Goal: Transaction & Acquisition: Obtain resource

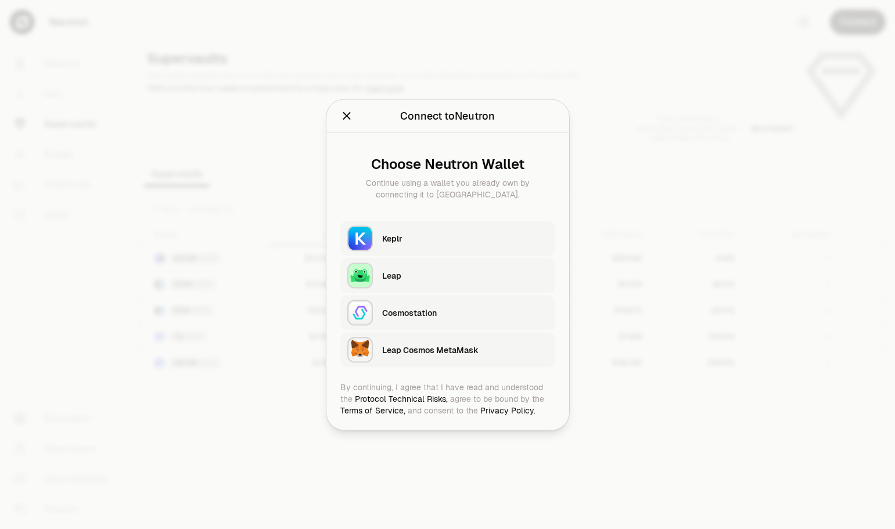
click at [419, 238] on div "Keplr" at bounding box center [465, 238] width 166 height 12
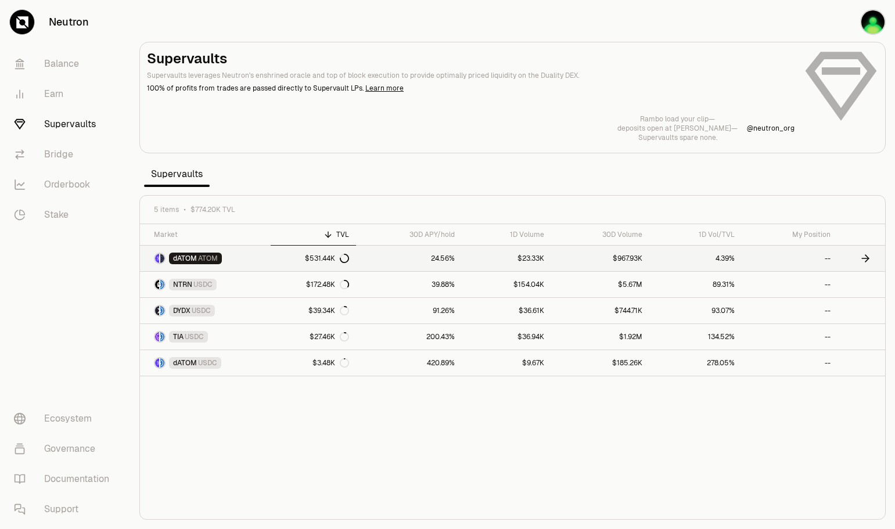
click at [864, 260] on icon at bounding box center [866, 259] width 12 height 12
click at [864, 257] on icon at bounding box center [866, 259] width 12 height 12
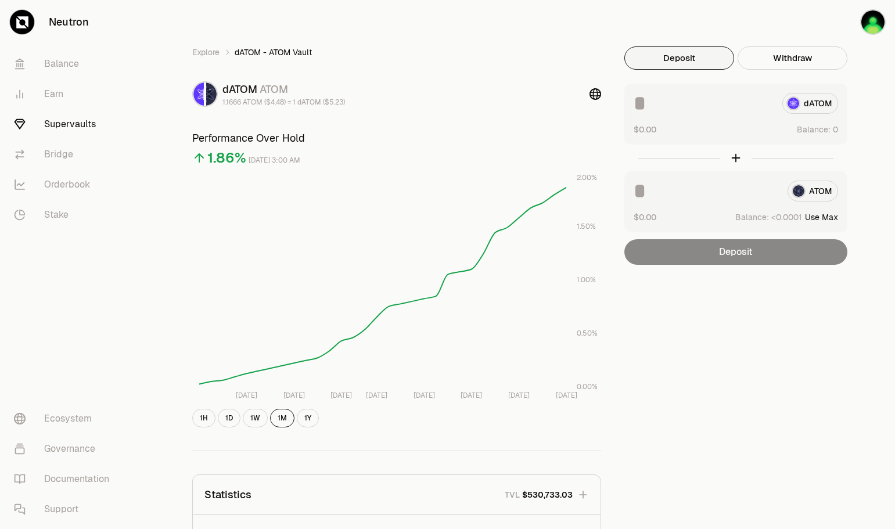
click at [660, 101] on input at bounding box center [703, 103] width 139 height 21
click at [806, 157] on div at bounding box center [735, 158] width 223 height 27
click at [810, 103] on div "*** dATOM" at bounding box center [736, 103] width 204 height 21
click at [675, 107] on input "***" at bounding box center [703, 103] width 139 height 21
type input "*"
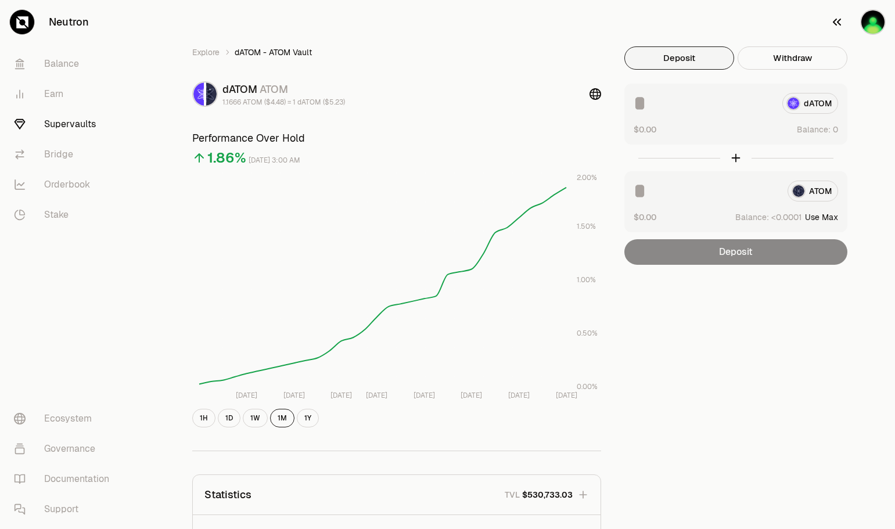
click at [875, 23] on img "button" at bounding box center [873, 22] width 26 height 26
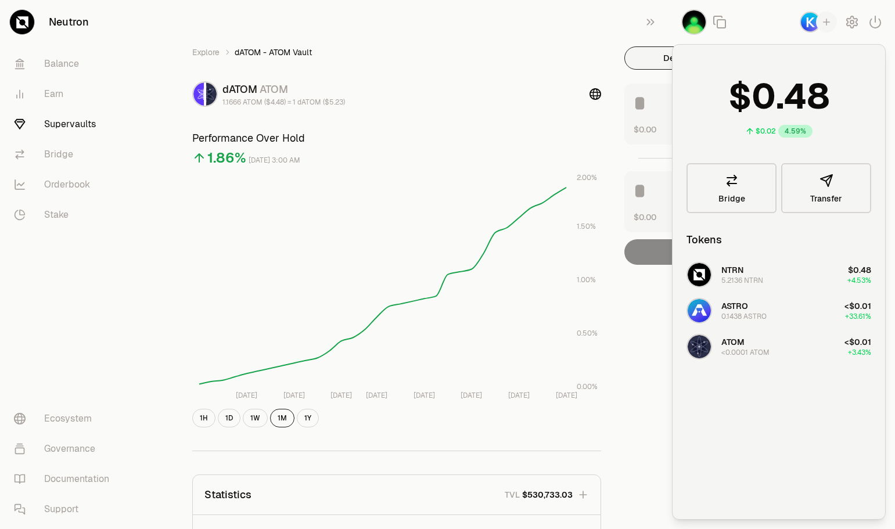
click at [549, 48] on ol "Explore dATOM - ATOM Vault" at bounding box center [396, 52] width 409 height 12
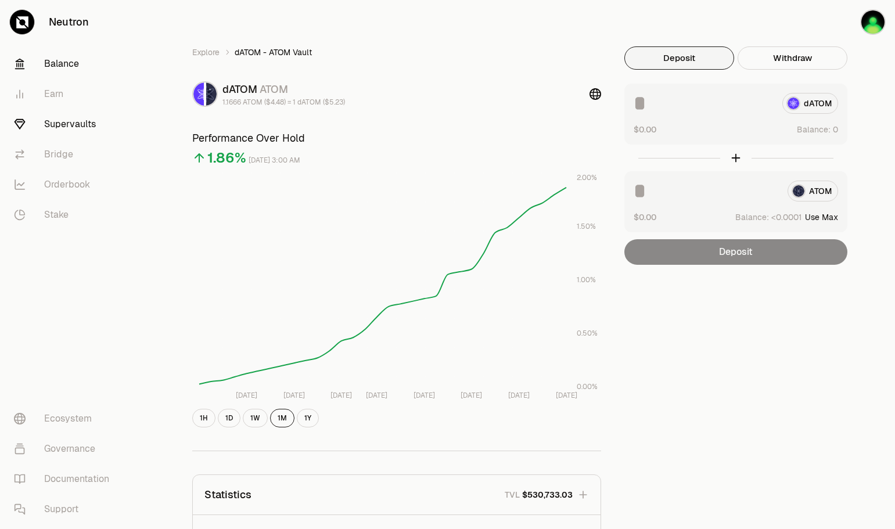
click at [53, 62] on link "Balance" at bounding box center [65, 64] width 121 height 30
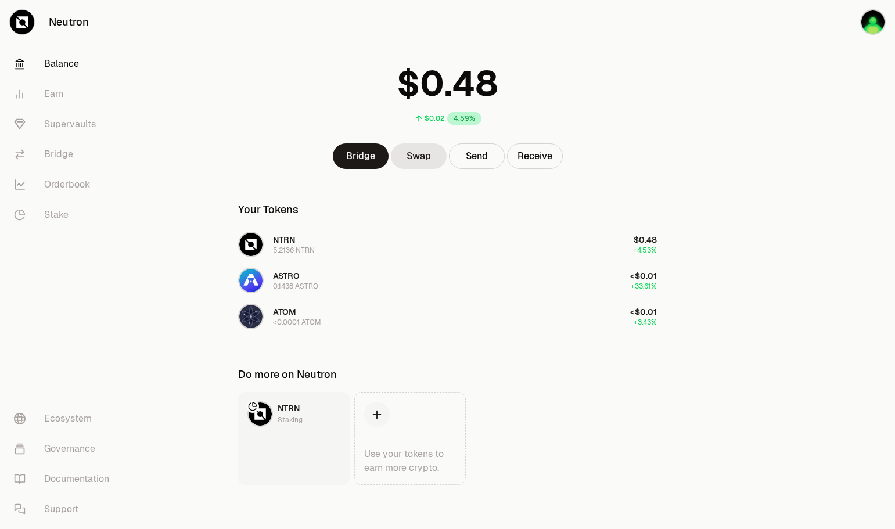
scroll to position [31, 0]
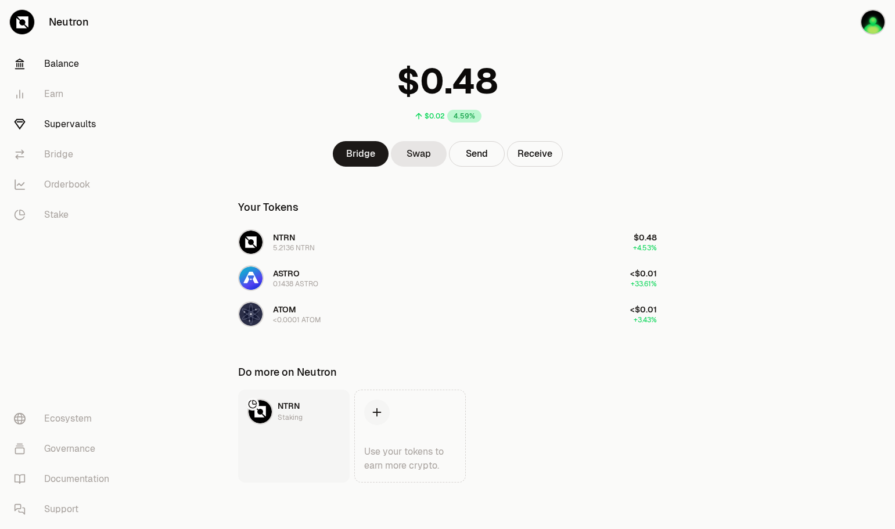
click at [64, 127] on link "Supervaults" at bounding box center [65, 124] width 121 height 30
click at [69, 124] on link "Supervaults" at bounding box center [65, 124] width 121 height 30
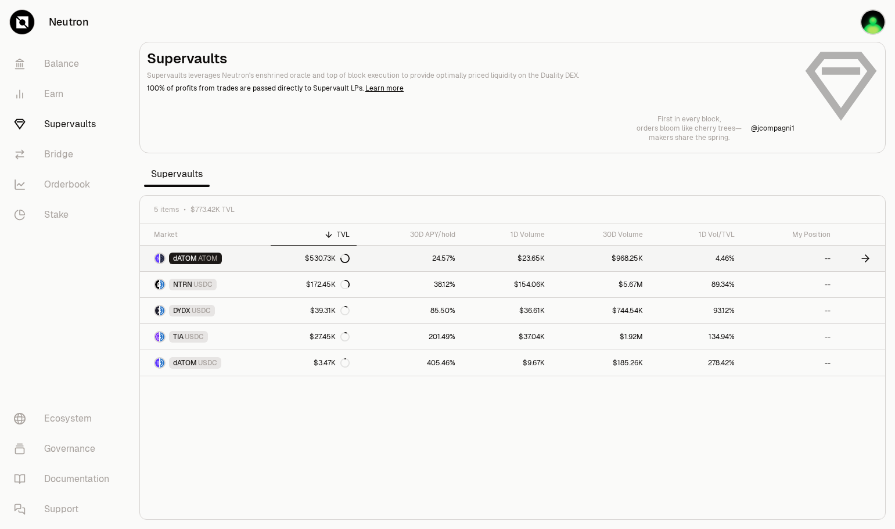
click at [206, 259] on span "ATOM" at bounding box center [208, 258] width 20 height 9
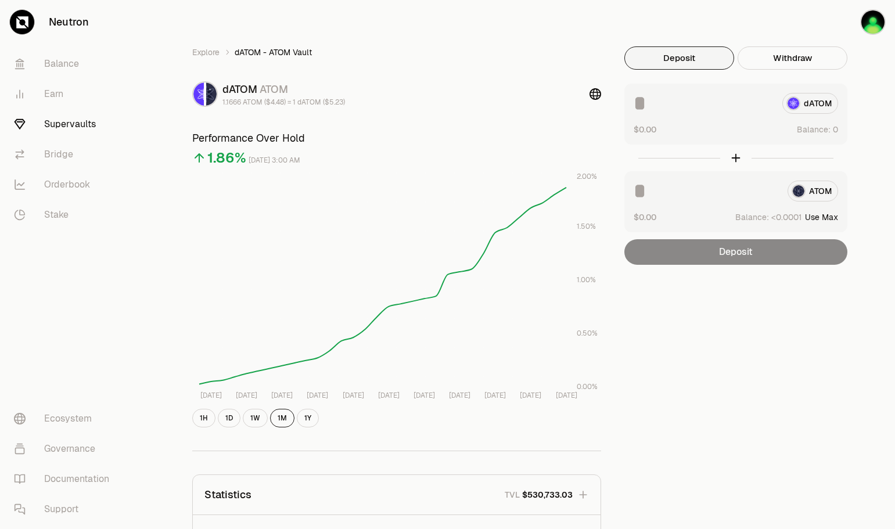
click at [824, 217] on button "Use Max" at bounding box center [821, 217] width 33 height 12
type input "********"
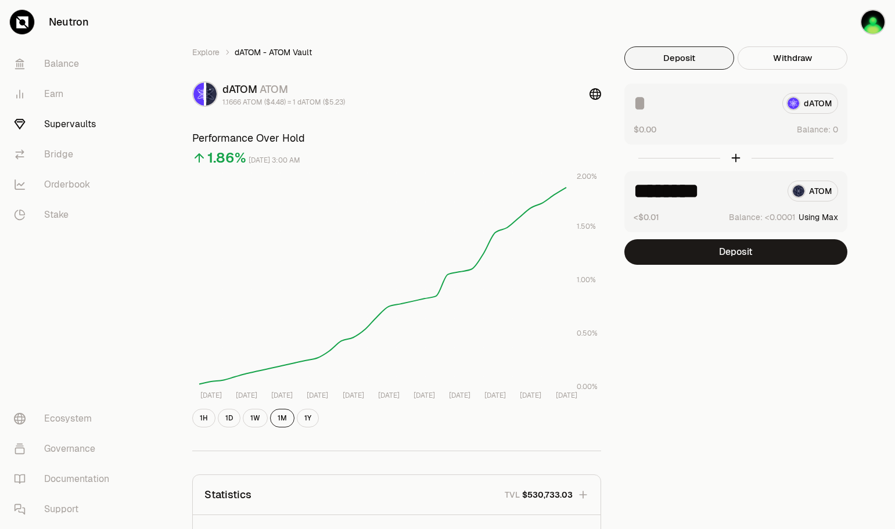
click at [824, 217] on button "Using Max" at bounding box center [818, 217] width 39 height 12
click at [653, 108] on input at bounding box center [703, 103] width 139 height 21
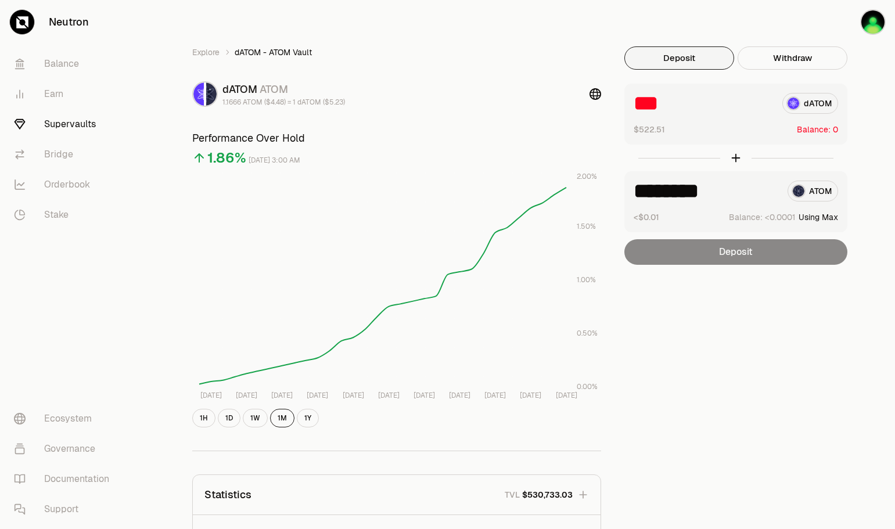
type input "***"
click at [748, 249] on div "Deposit" at bounding box center [735, 252] width 223 height 26
click at [739, 160] on div at bounding box center [735, 158] width 223 height 27
click at [738, 160] on div at bounding box center [735, 158] width 223 height 27
click at [816, 195] on div "******** ATOM" at bounding box center [736, 191] width 204 height 21
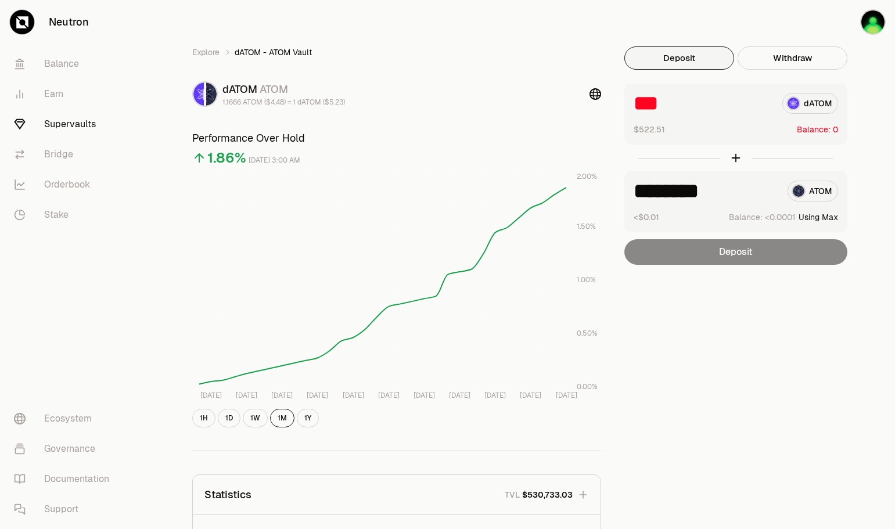
click at [828, 215] on button "Using Max" at bounding box center [818, 217] width 39 height 12
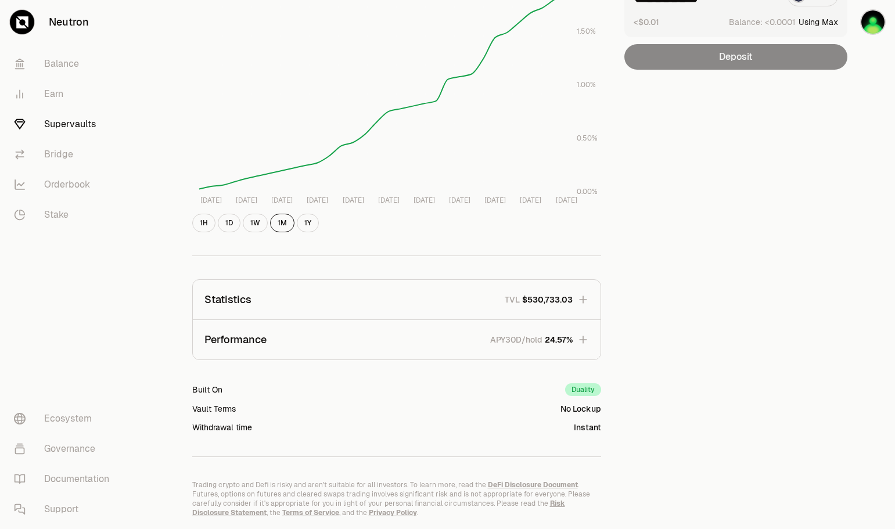
scroll to position [230, 0]
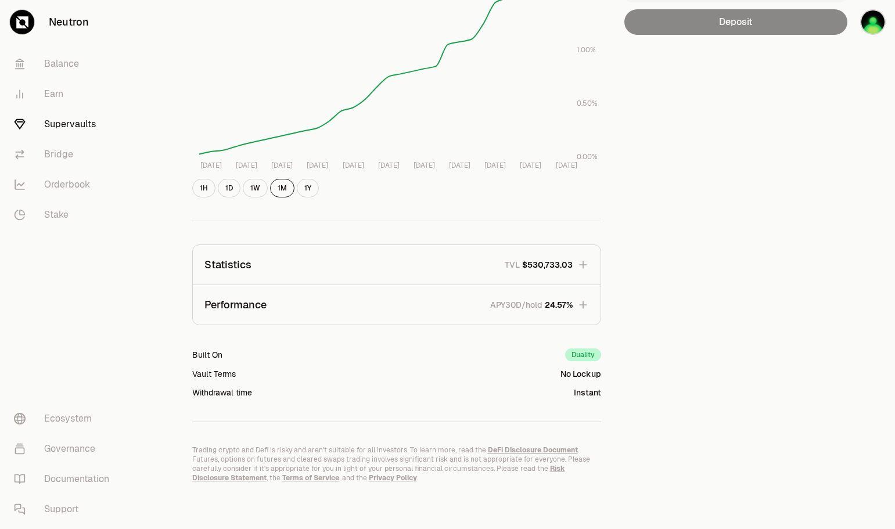
click at [583, 357] on div "Duality" at bounding box center [583, 354] width 36 height 13
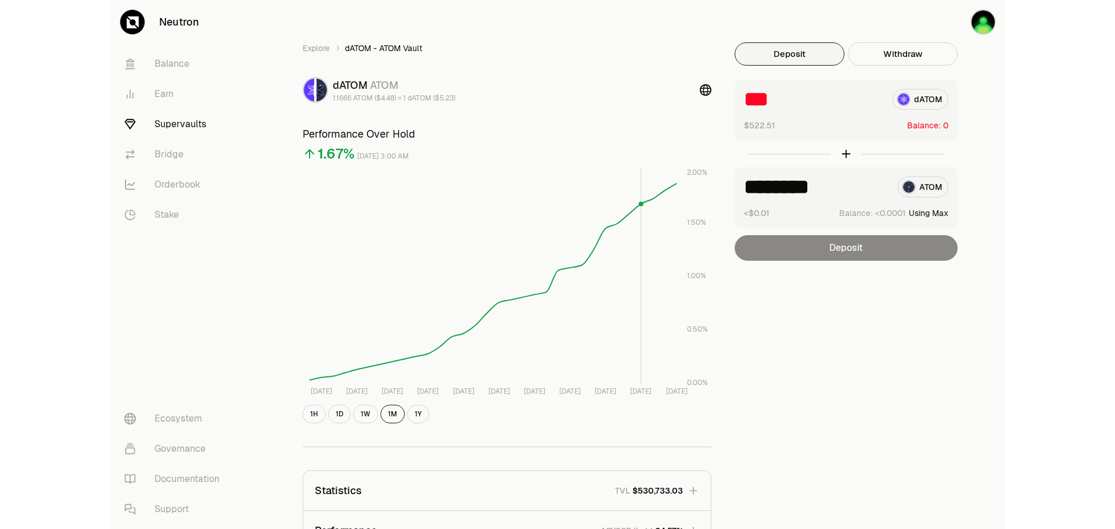
scroll to position [0, 0]
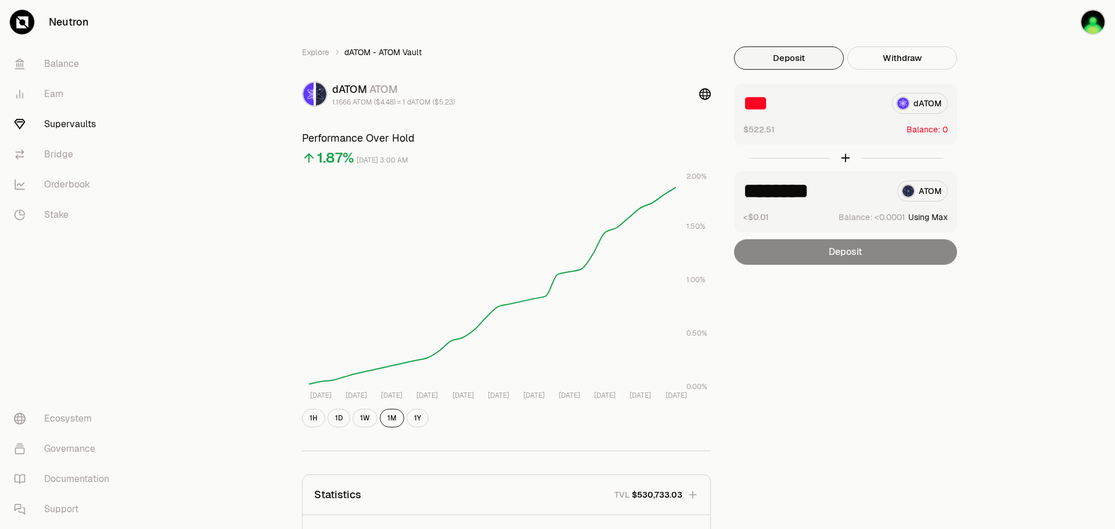
click at [64, 121] on link "Supervaults" at bounding box center [65, 124] width 121 height 30
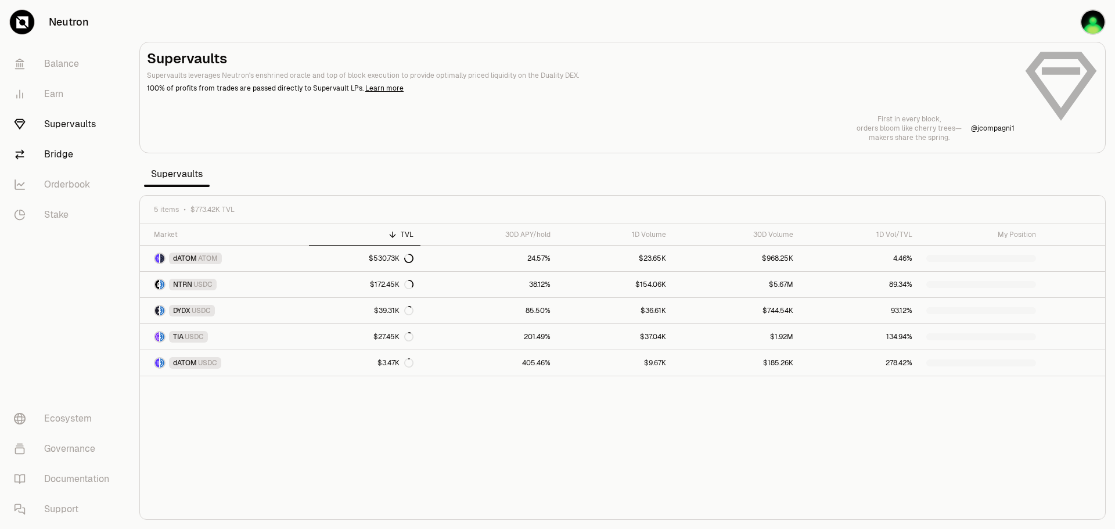
click at [55, 155] on link "Bridge" at bounding box center [65, 154] width 121 height 30
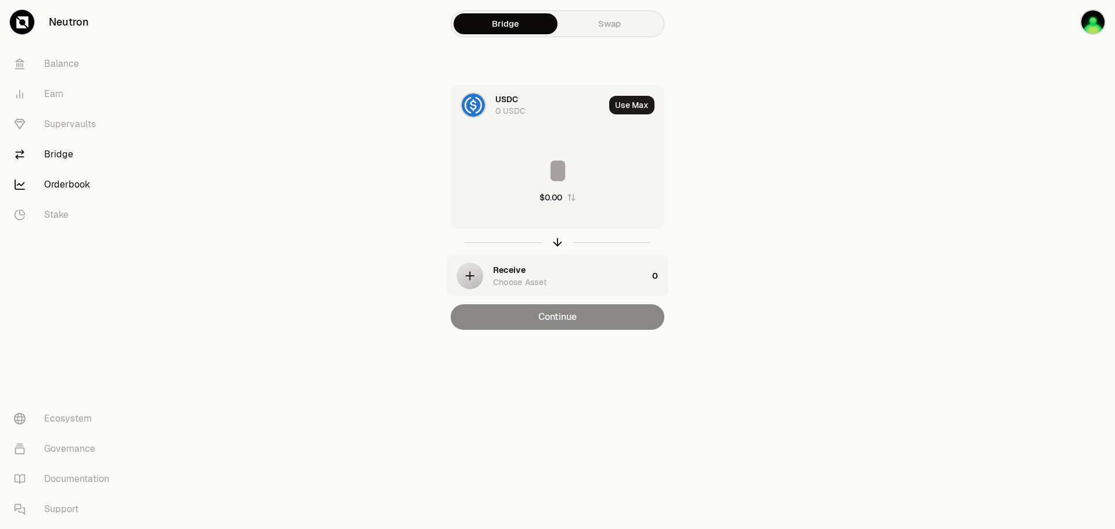
click at [77, 183] on link "Orderbook" at bounding box center [65, 185] width 121 height 30
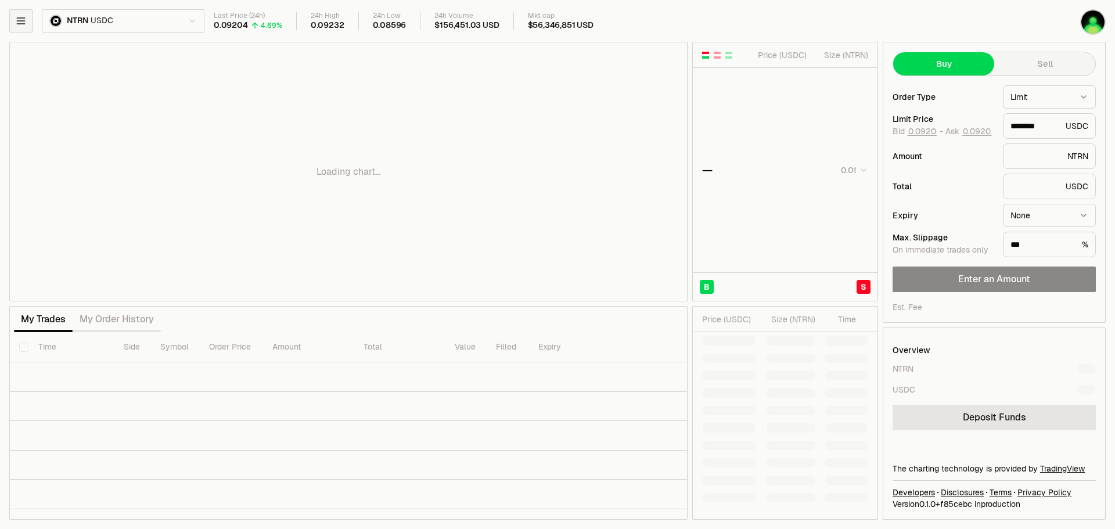
click at [16, 17] on icon "button" at bounding box center [21, 21] width 12 height 12
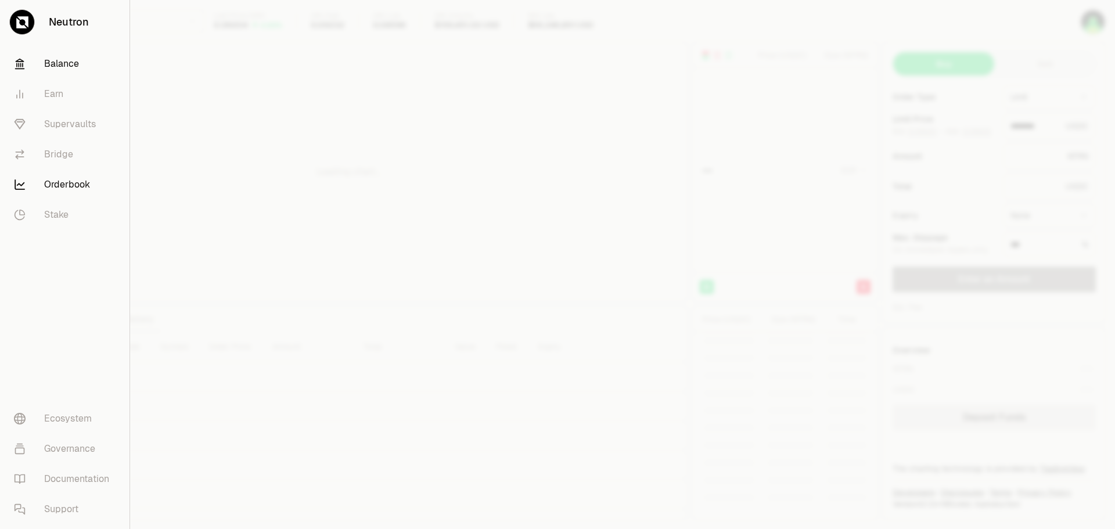
click at [47, 64] on link "Balance" at bounding box center [65, 64] width 120 height 30
type input "********"
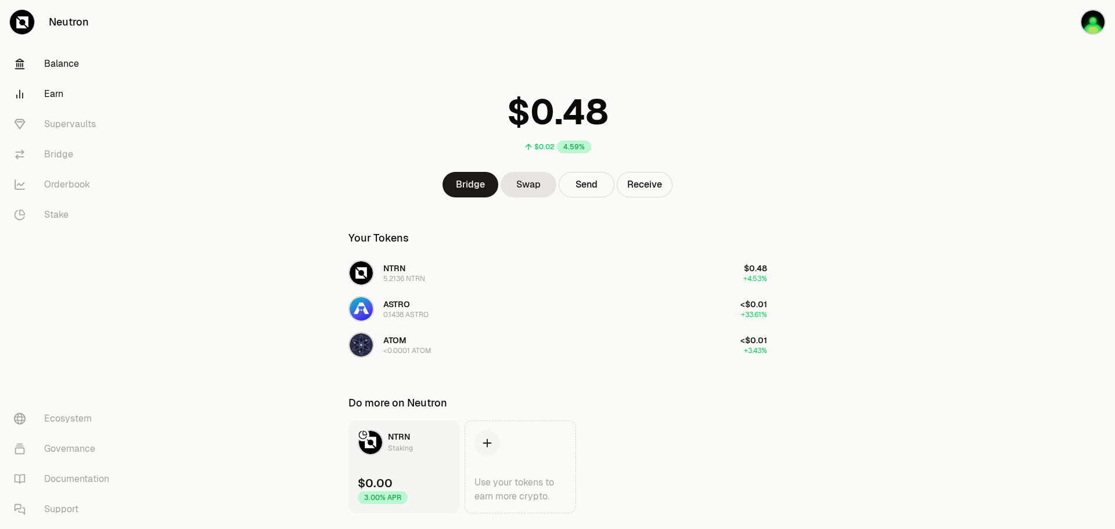
click at [56, 100] on link "Earn" at bounding box center [65, 94] width 121 height 30
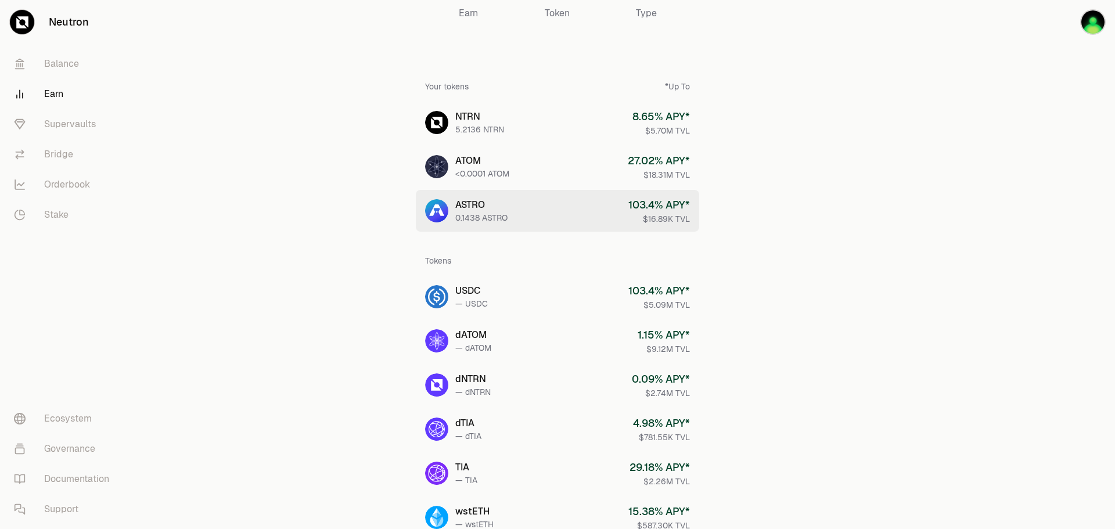
scroll to position [58, 0]
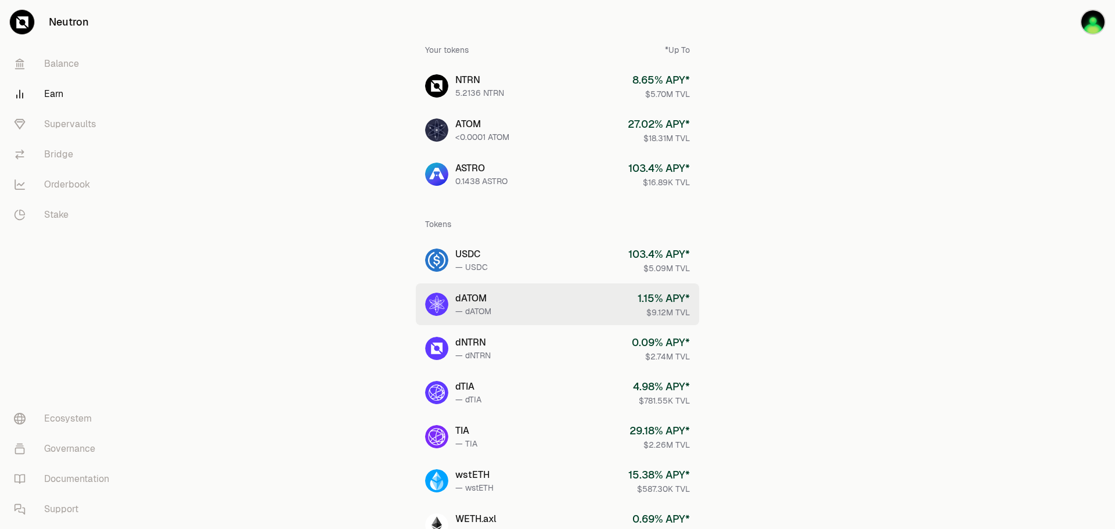
click at [494, 307] on link "dATOM — dATOM 1.15 % APY* $9.12M TVL" at bounding box center [557, 304] width 283 height 42
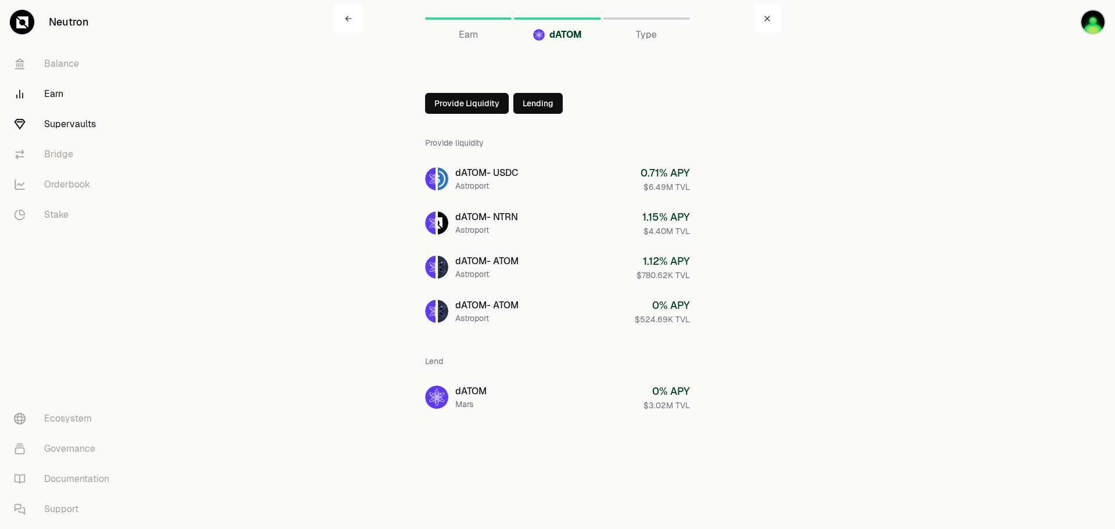
click at [85, 127] on link "Supervaults" at bounding box center [65, 124] width 121 height 30
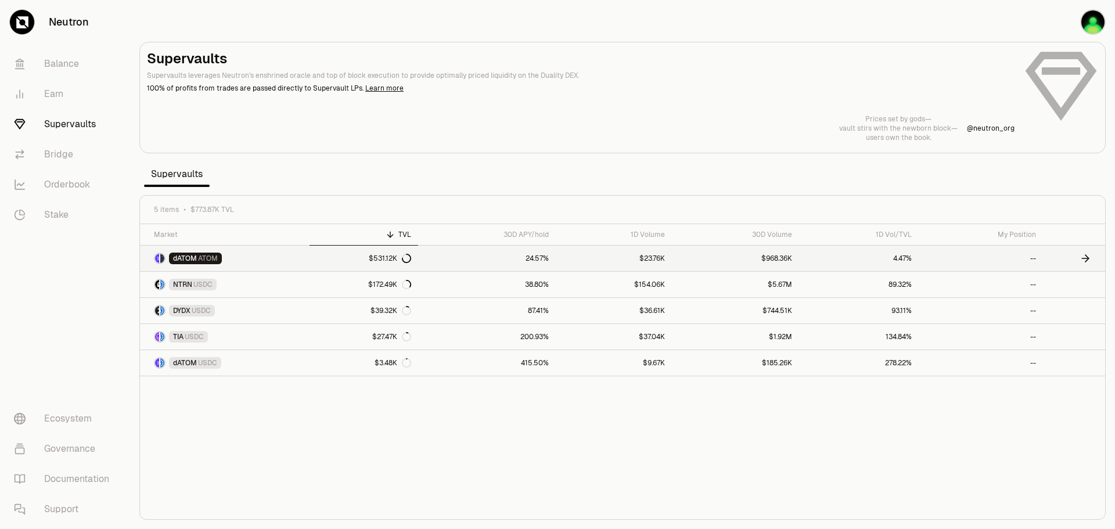
click at [209, 254] on span "ATOM" at bounding box center [208, 258] width 20 height 9
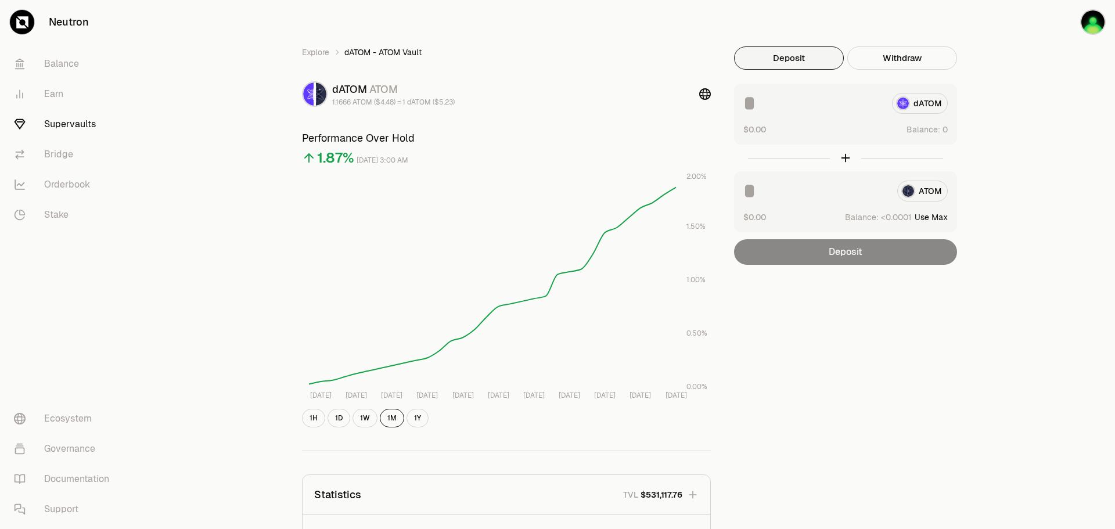
click at [797, 99] on input at bounding box center [812, 103] width 139 height 21
type input "**"
click at [783, 179] on div "ATOM $0.00 Balance: Use Max" at bounding box center [845, 201] width 223 height 61
click at [894, 213] on button "Use Max" at bounding box center [931, 217] width 33 height 12
type input "********"
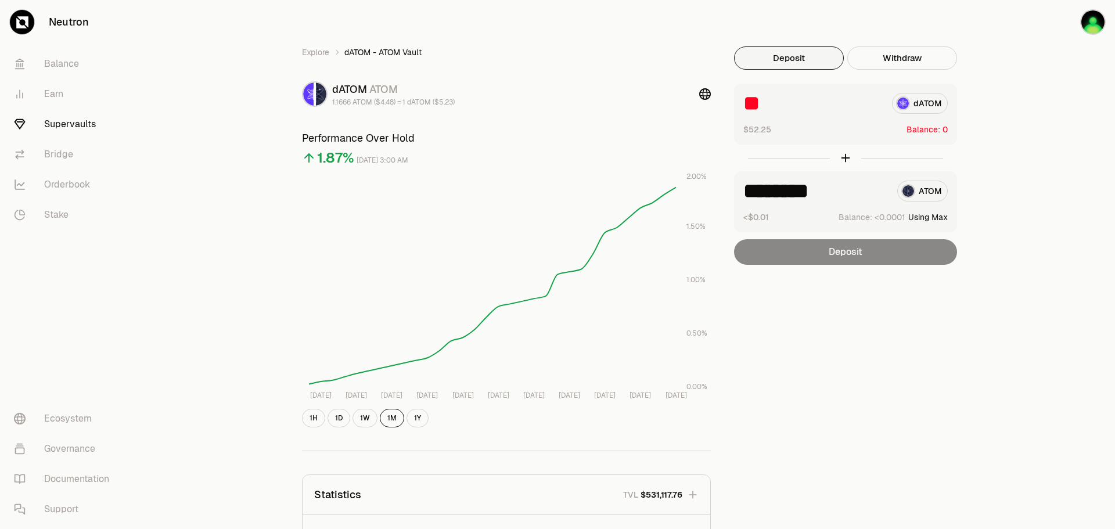
click at [877, 243] on div "Deposit" at bounding box center [845, 252] width 223 height 26
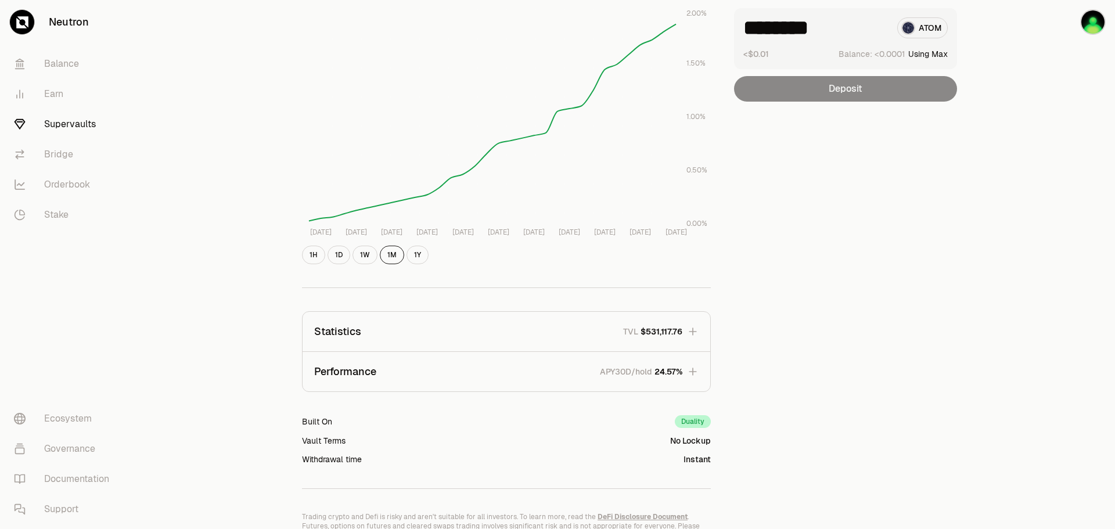
scroll to position [174, 0]
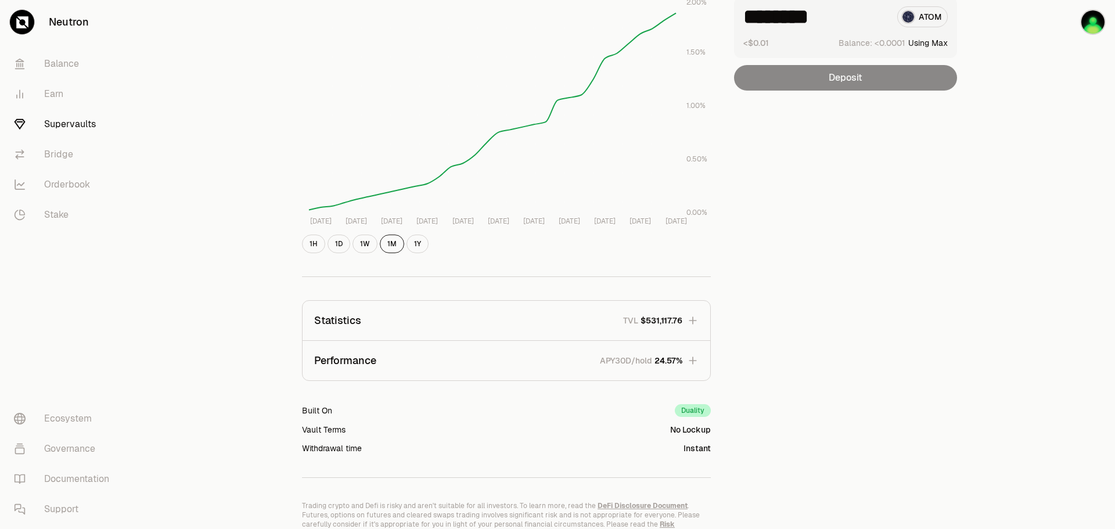
click at [699, 321] on button "Statistics TVL $531,117.76" at bounding box center [507, 320] width 408 height 39
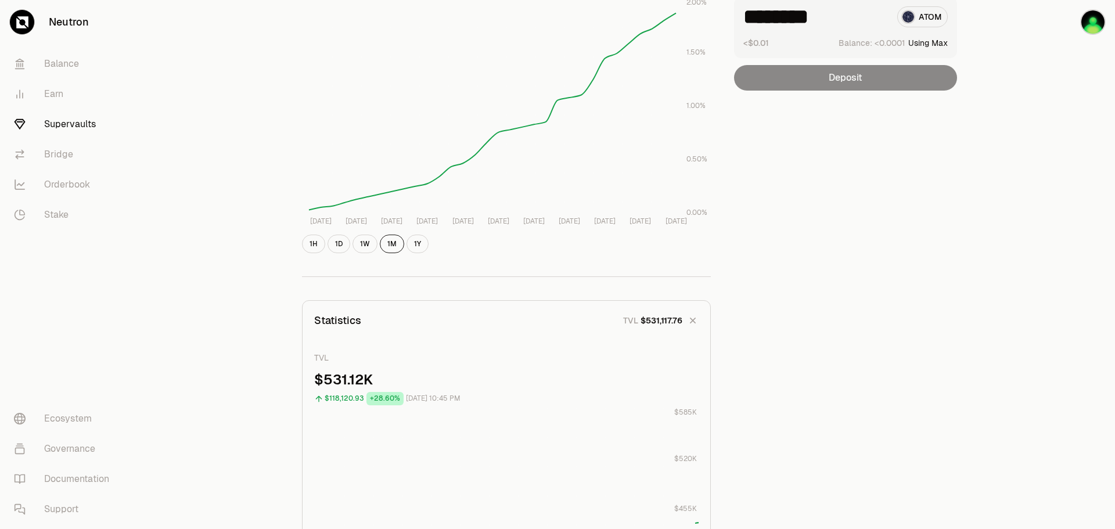
click at [694, 325] on icon "button" at bounding box center [693, 320] width 16 height 16
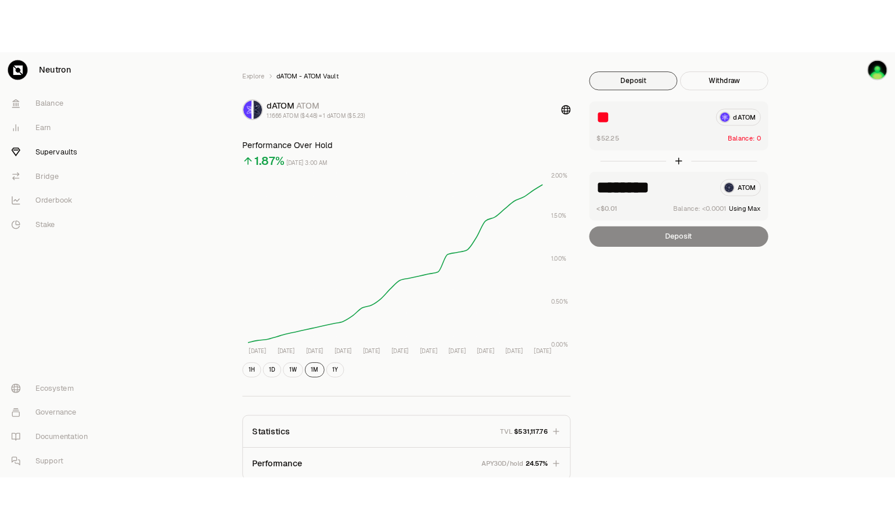
scroll to position [0, 0]
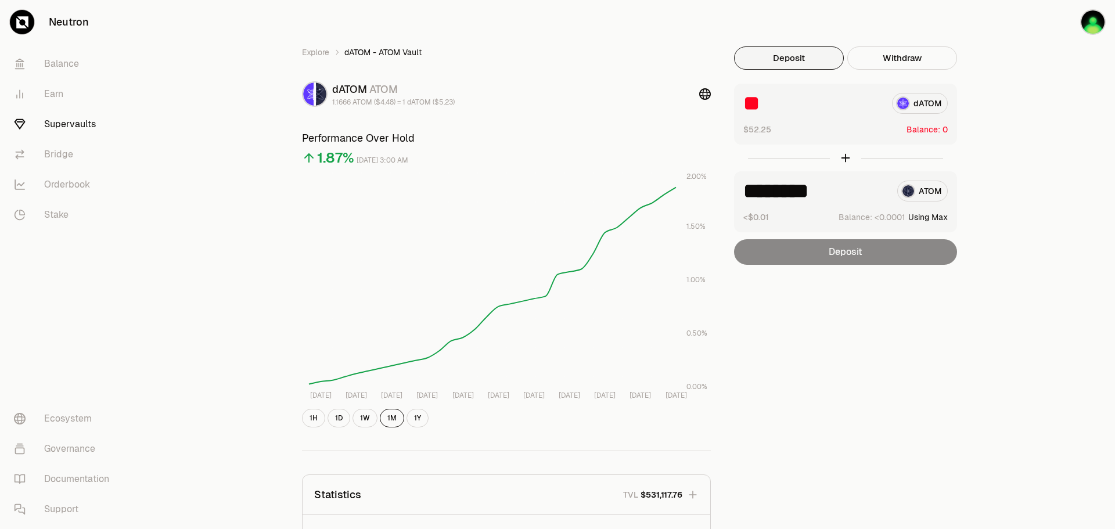
click at [845, 158] on div at bounding box center [845, 158] width 223 height 27
click at [888, 60] on button "Withdraw" at bounding box center [902, 57] width 110 height 23
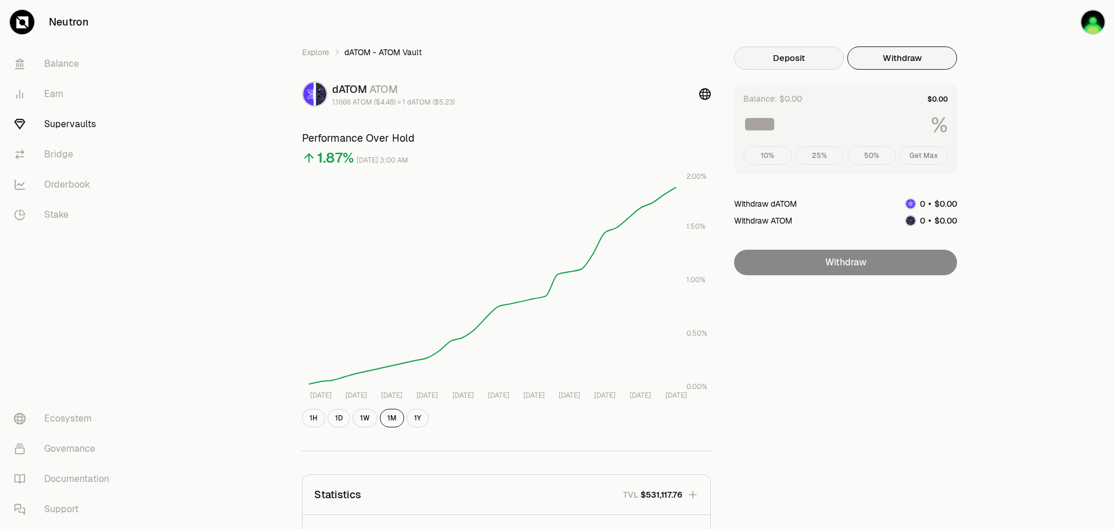
click at [804, 54] on button "Deposit" at bounding box center [789, 57] width 110 height 23
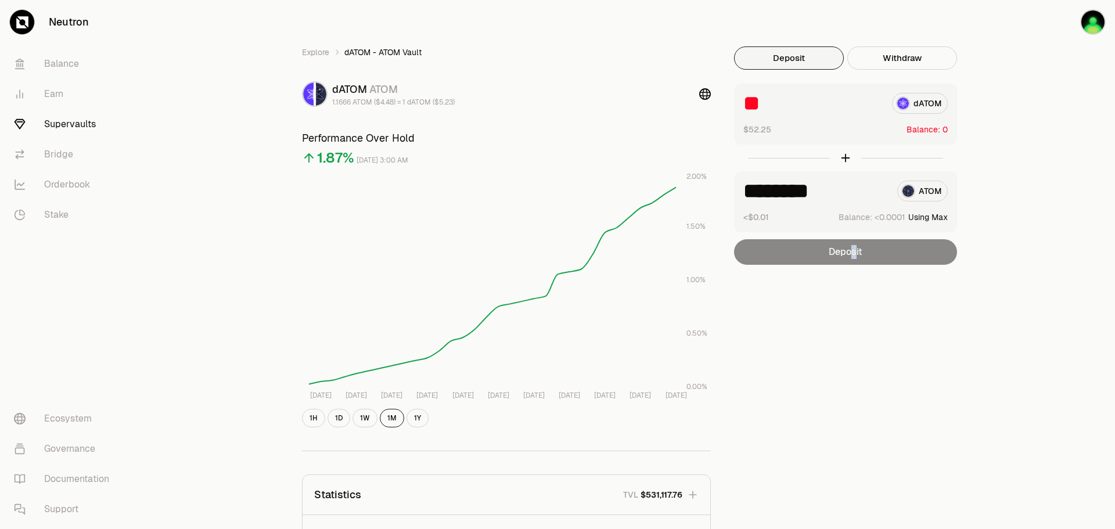
click at [854, 262] on div "Deposit" at bounding box center [845, 252] width 223 height 26
click at [894, 218] on button "Using Max" at bounding box center [927, 217] width 39 height 12
click at [788, 126] on div "$52.25 Balance:" at bounding box center [845, 129] width 204 height 12
drag, startPoint x: 773, startPoint y: 102, endPoint x: 750, endPoint y: 100, distance: 23.3
click at [750, 100] on input "**" at bounding box center [812, 103] width 139 height 21
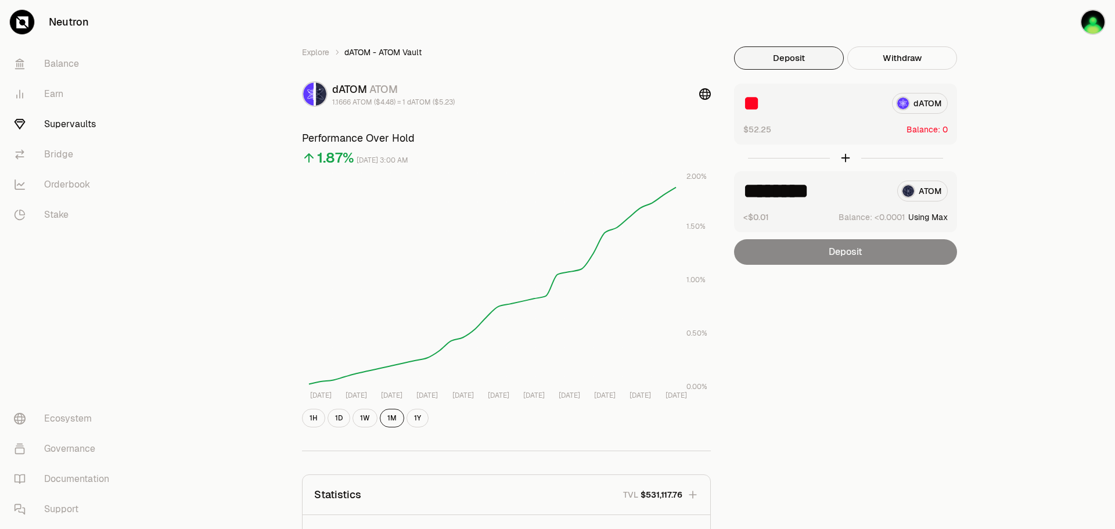
click at [719, 99] on div "Explore dATOM - ATOM Vault dATOM ATOM 1.1666 ATOM ($4.48) = 1 dATOM ($5.23) Per…" at bounding box center [622, 379] width 669 height 666
type input "*"
type input "****"
click at [328, 159] on div "1.87%" at bounding box center [335, 158] width 37 height 19
click at [71, 125] on link "Supervaults" at bounding box center [65, 124] width 121 height 30
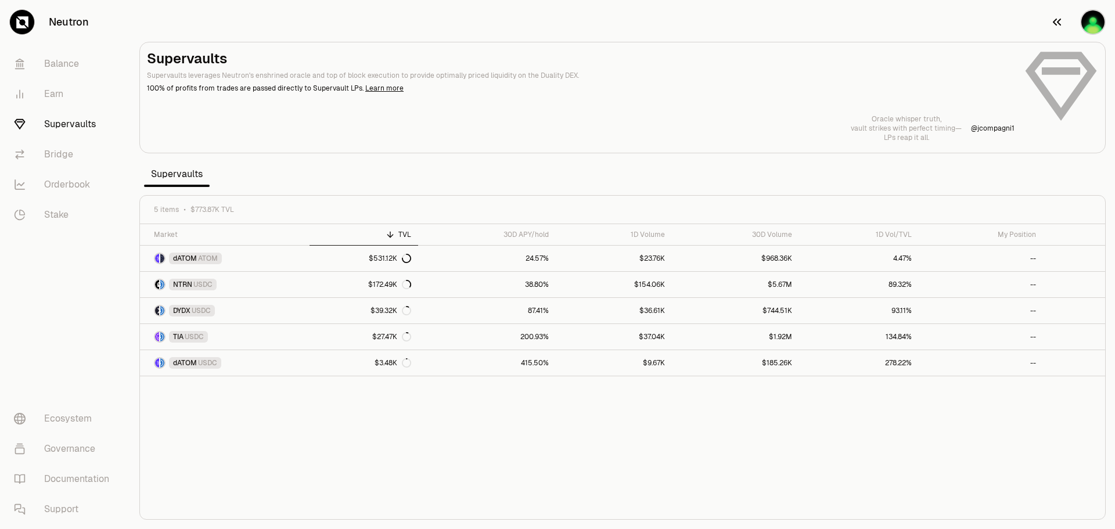
click at [894, 24] on img "button" at bounding box center [1093, 22] width 26 height 26
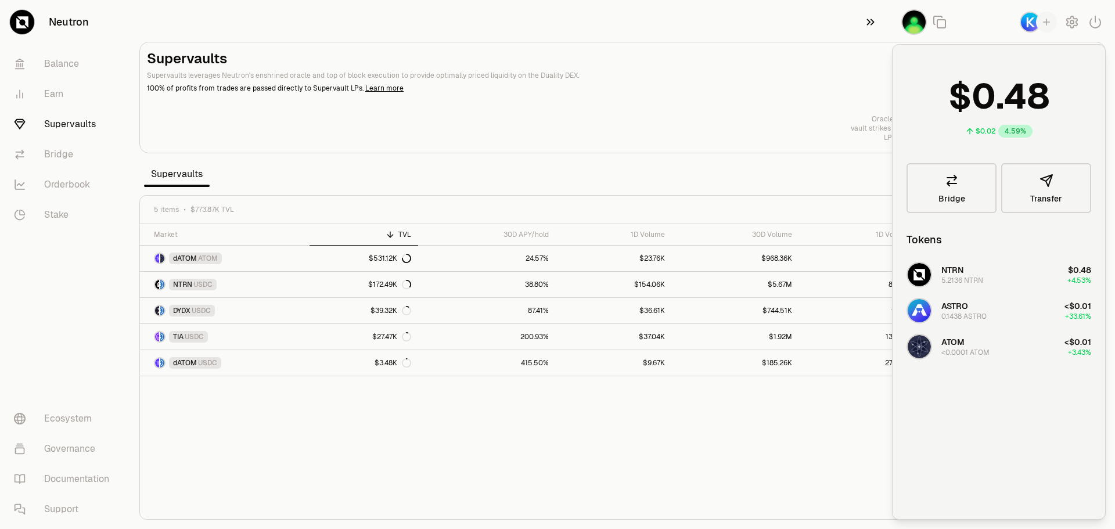
click at [871, 26] on icon "button" at bounding box center [870, 22] width 13 height 14
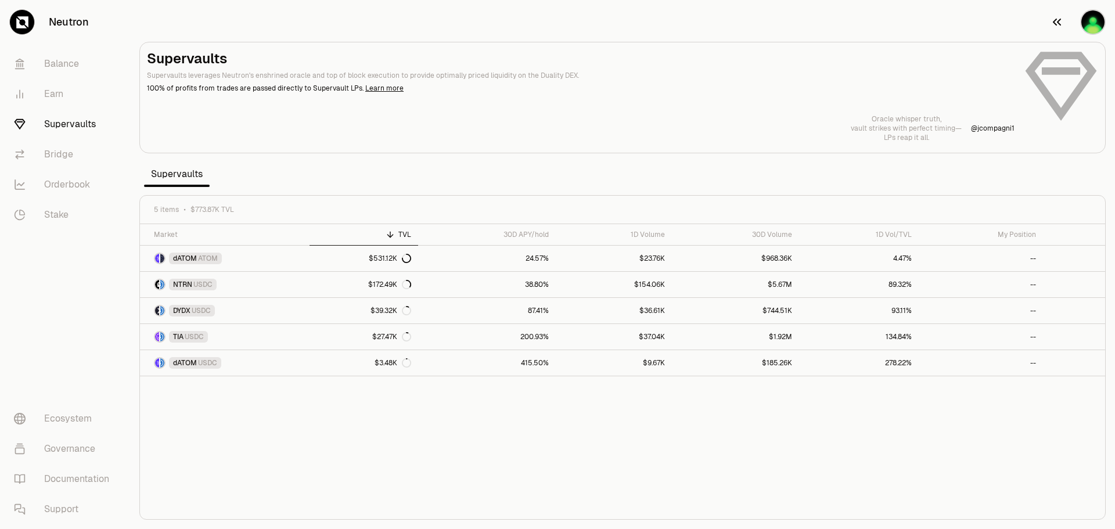
click at [894, 20] on icon "button" at bounding box center [1057, 22] width 14 height 14
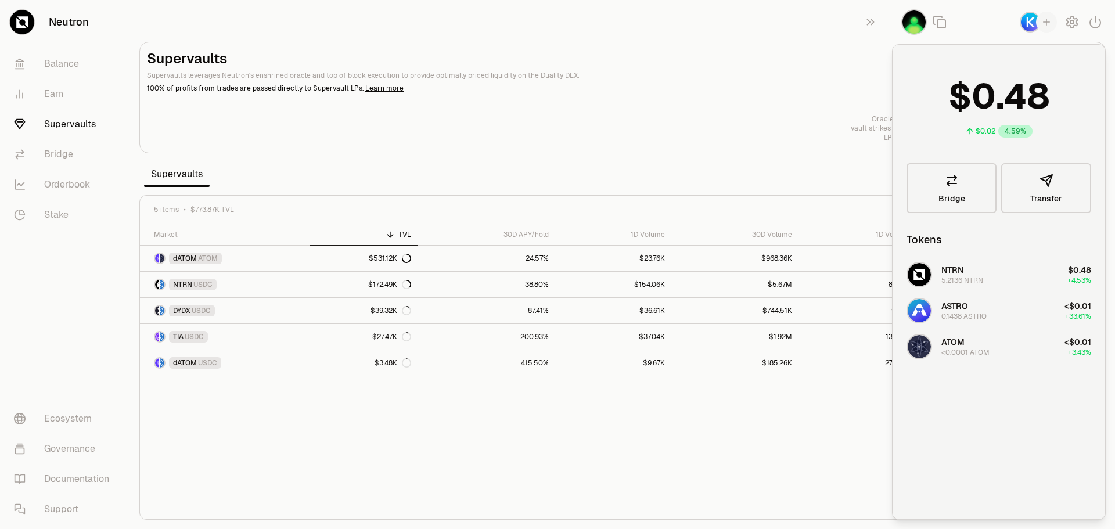
click at [894, 21] on icon "button" at bounding box center [1046, 22] width 10 height 10
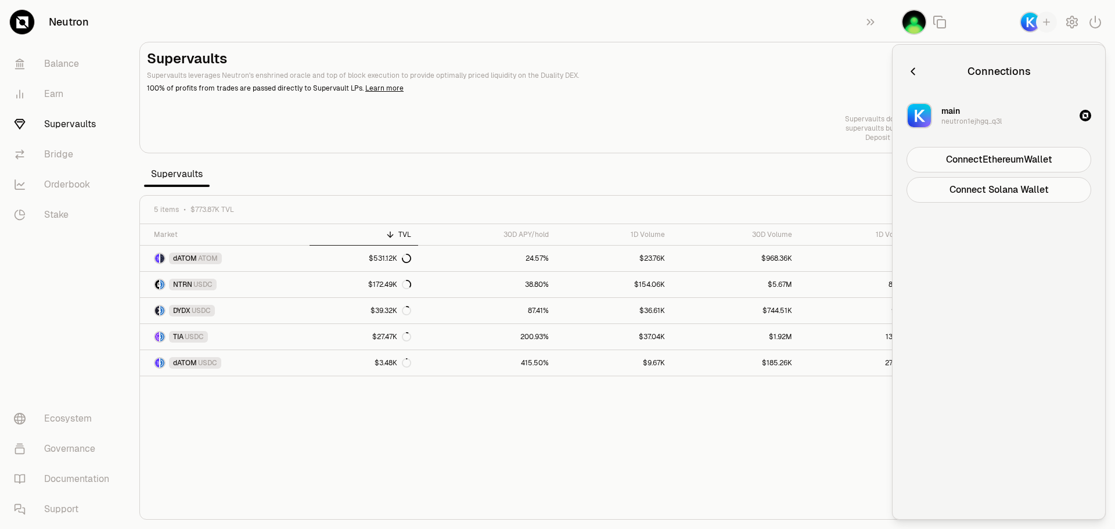
click at [894, 23] on div "button" at bounding box center [1046, 22] width 21 height 21
click at [894, 197] on button "Connect Solana Wallet" at bounding box center [999, 190] width 185 height 26
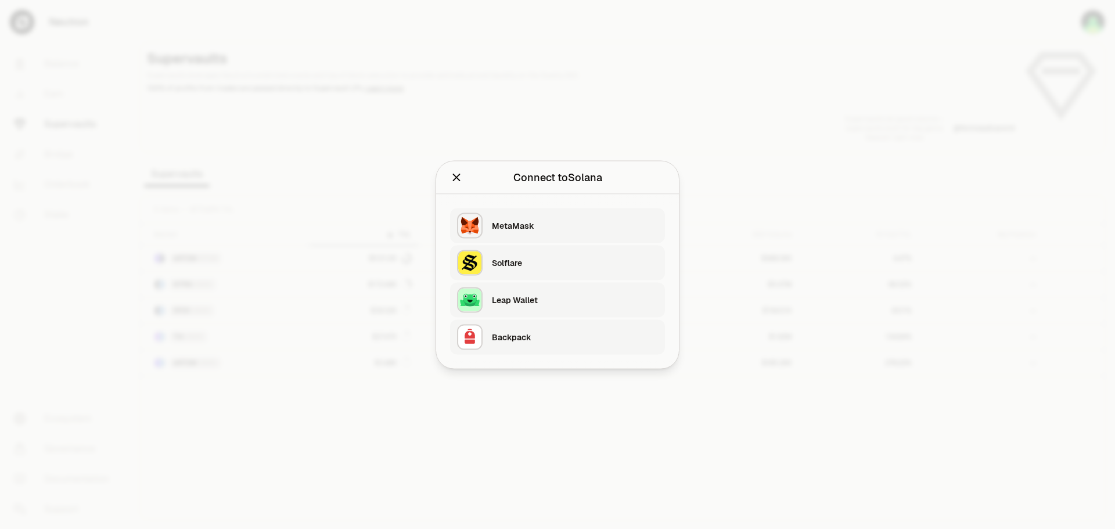
click at [529, 347] on div "Backpack" at bounding box center [578, 337] width 173 height 27
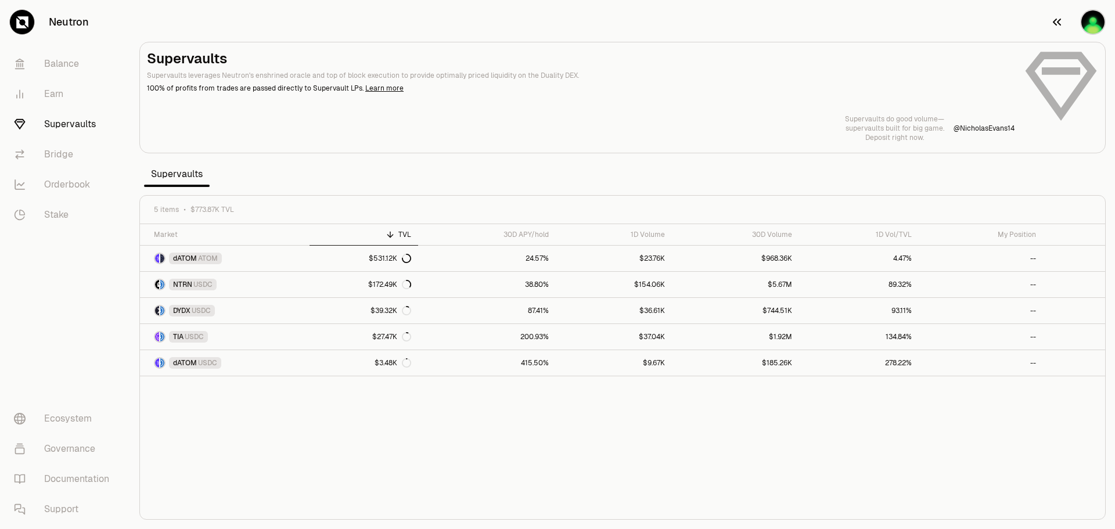
click at [894, 15] on img "button" at bounding box center [1093, 22] width 26 height 26
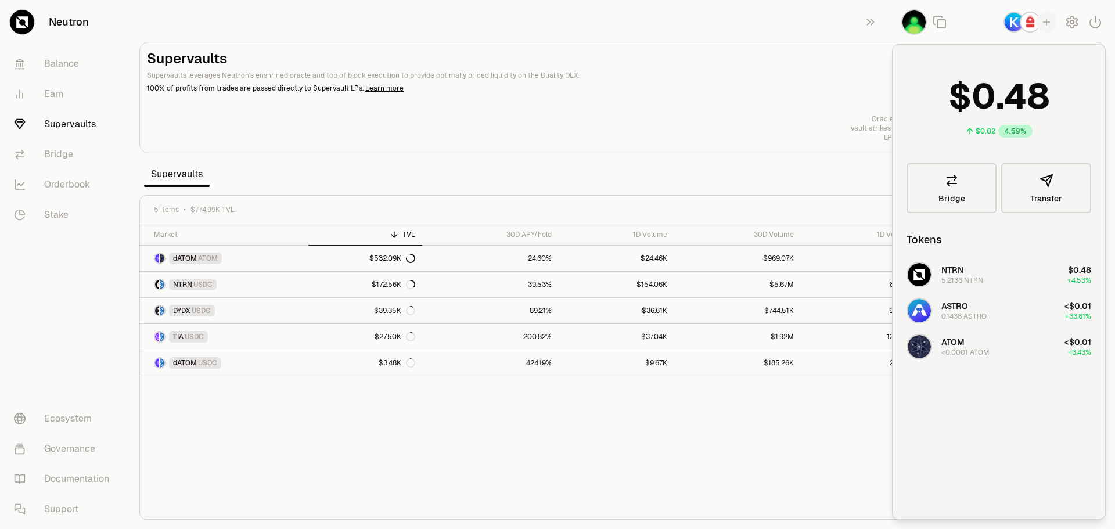
click at [894, 19] on img "button" at bounding box center [1030, 22] width 21 height 21
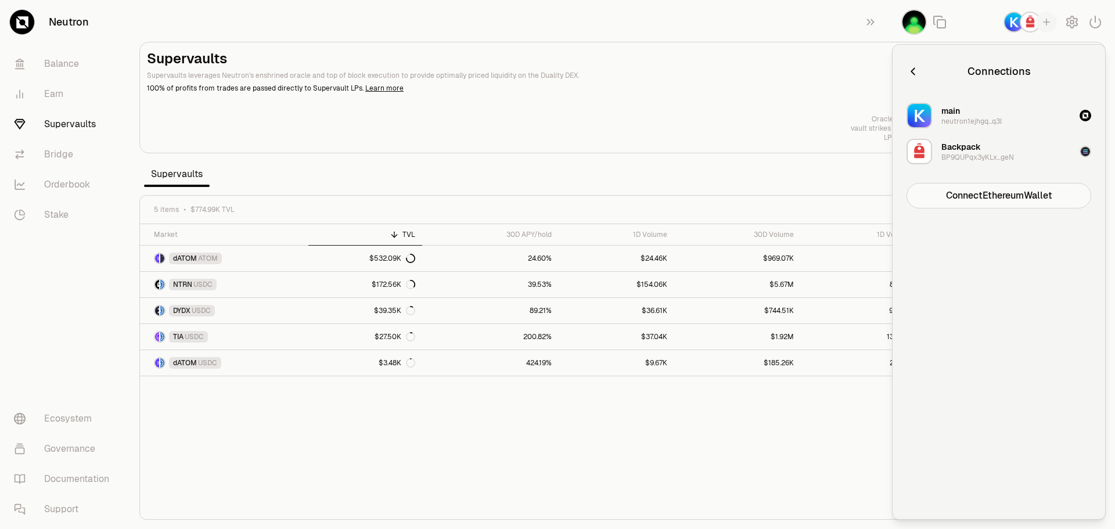
click at [894, 15] on img "button" at bounding box center [1014, 22] width 21 height 21
click at [894, 27] on img "button" at bounding box center [1014, 22] width 21 height 21
click at [894, 72] on icon "button" at bounding box center [913, 71] width 13 height 13
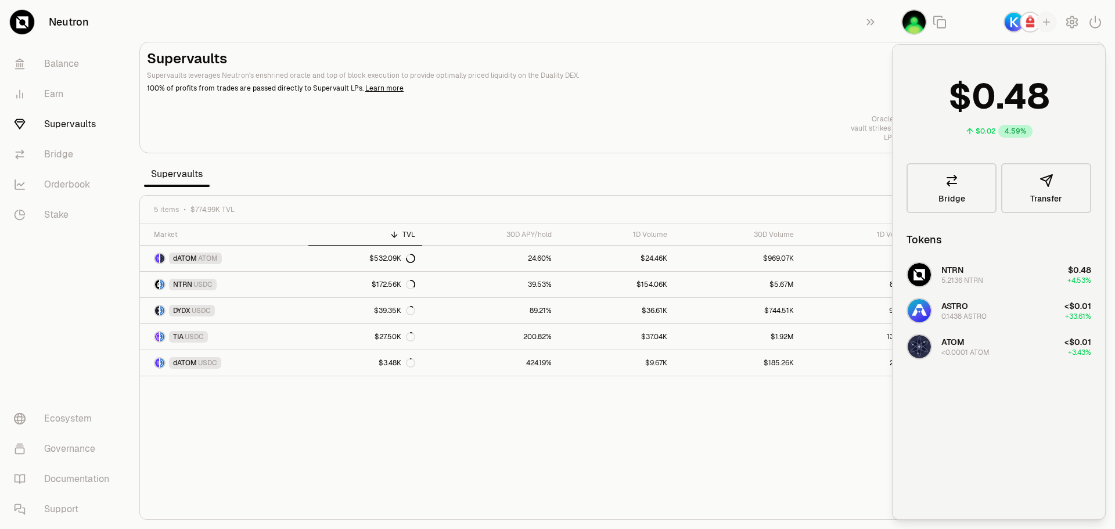
click at [549, 145] on div at bounding box center [622, 97] width 965 height 110
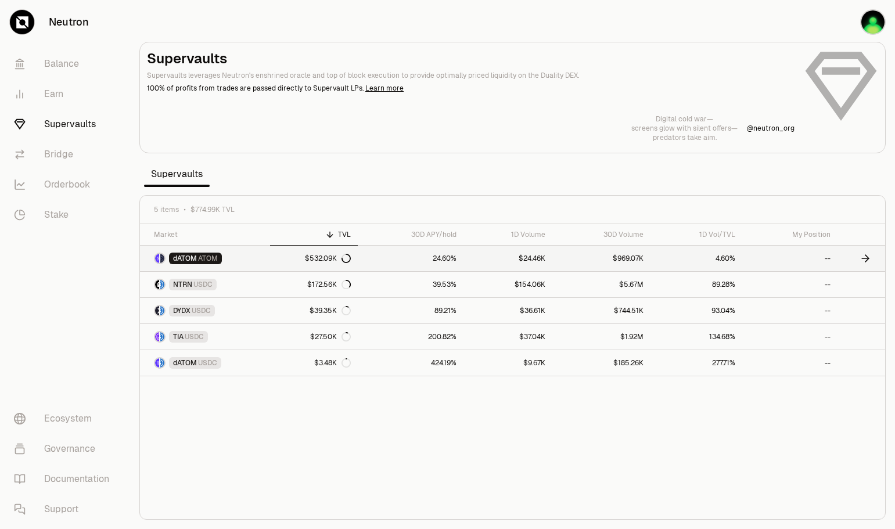
click at [217, 251] on link "dATOM ATOM" at bounding box center [205, 259] width 130 height 26
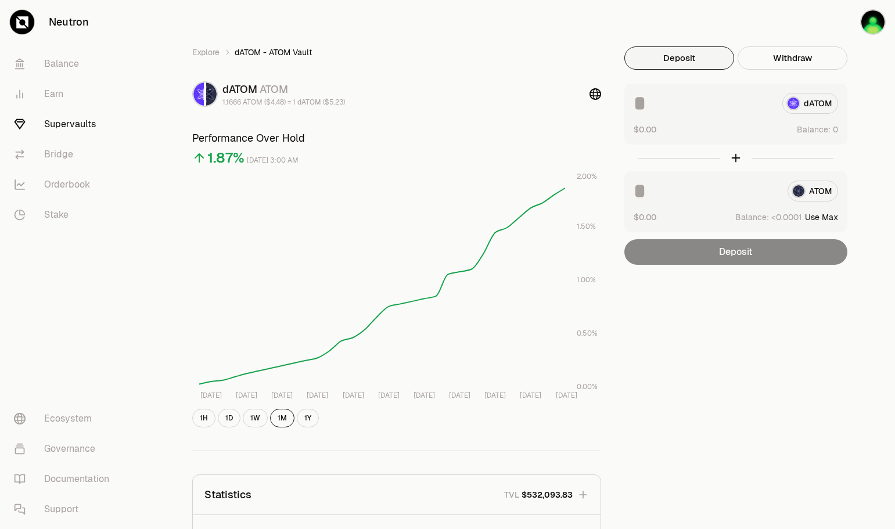
click at [827, 217] on button "Use Max" at bounding box center [821, 217] width 33 height 12
type input "********"
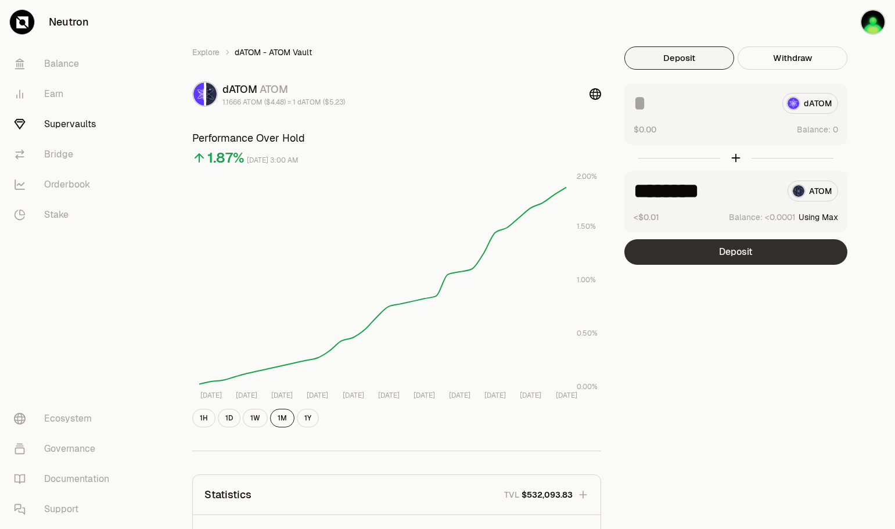
click at [739, 255] on button "Deposit" at bounding box center [735, 252] width 223 height 26
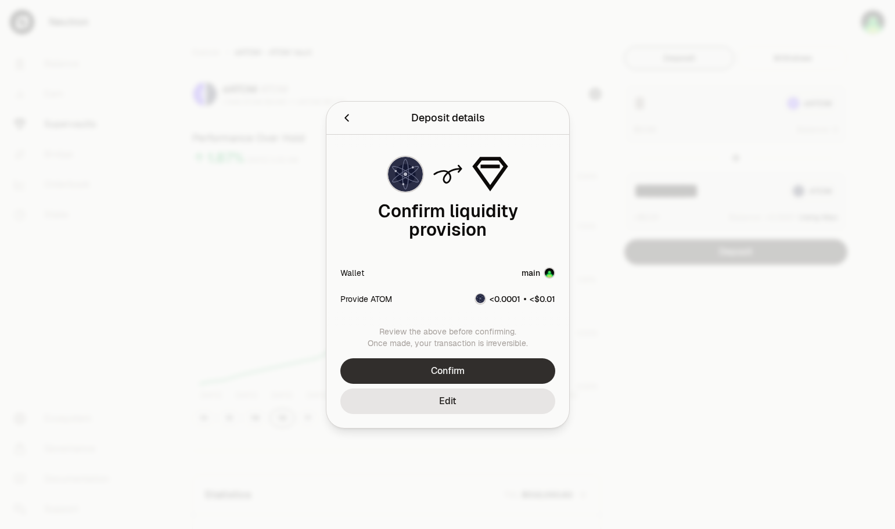
click at [456, 371] on button "Confirm" at bounding box center [447, 371] width 215 height 26
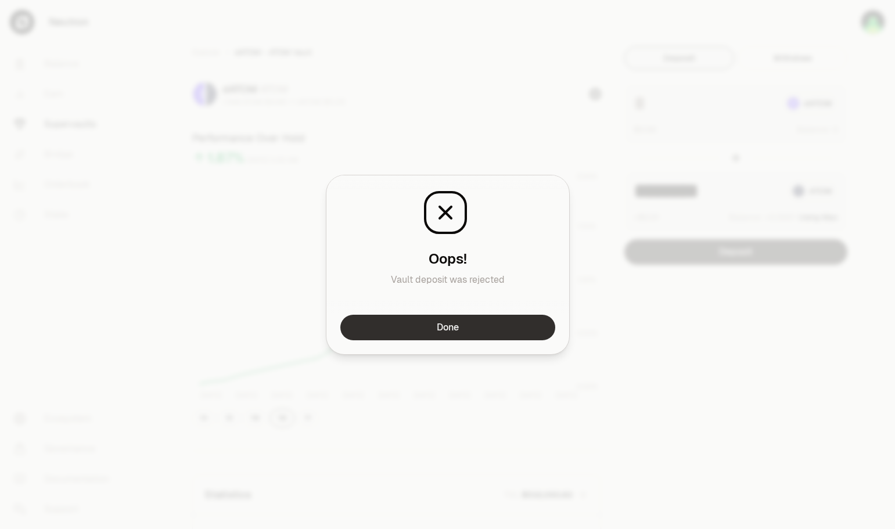
click at [451, 325] on button "Done" at bounding box center [447, 328] width 215 height 26
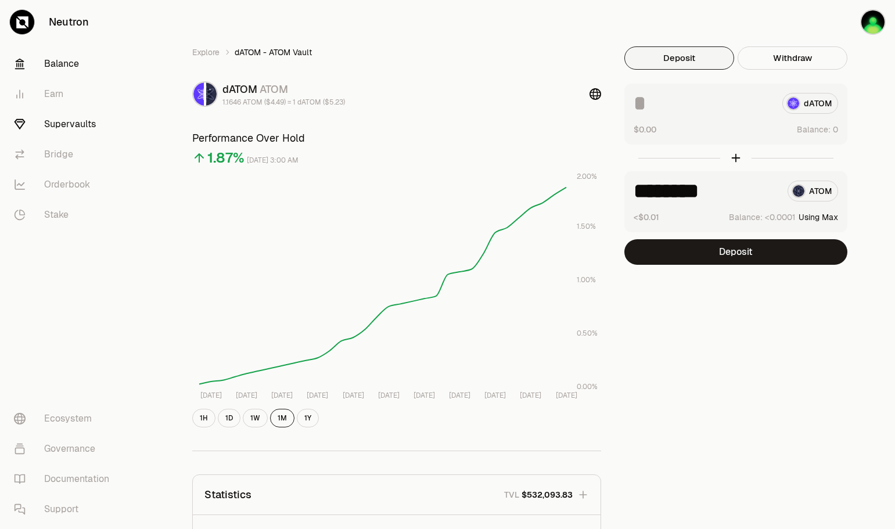
click at [60, 69] on link "Balance" at bounding box center [65, 64] width 121 height 30
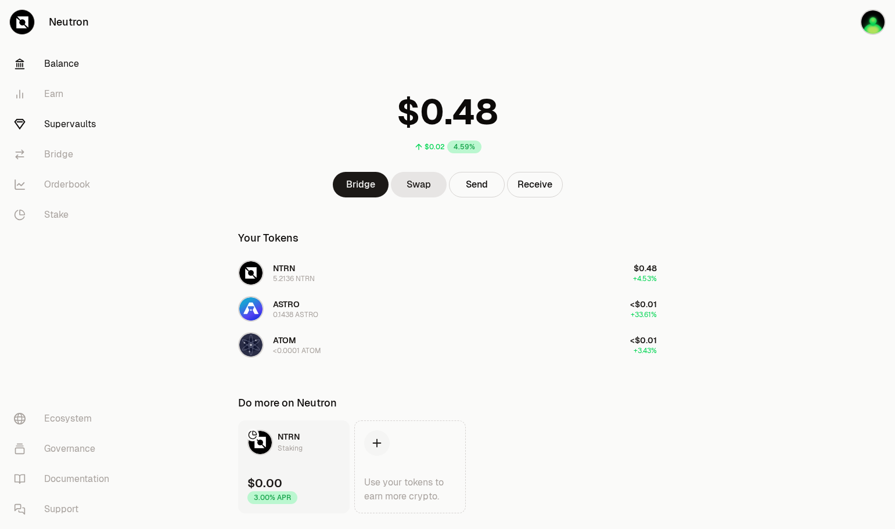
click at [57, 126] on link "Supervaults" at bounding box center [65, 124] width 121 height 30
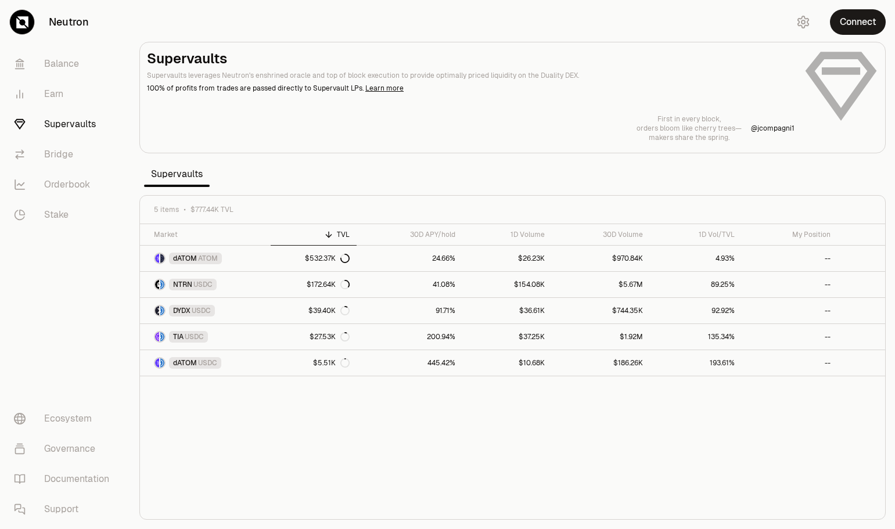
click at [197, 255] on div "dATOM ATOM" at bounding box center [195, 259] width 53 height 12
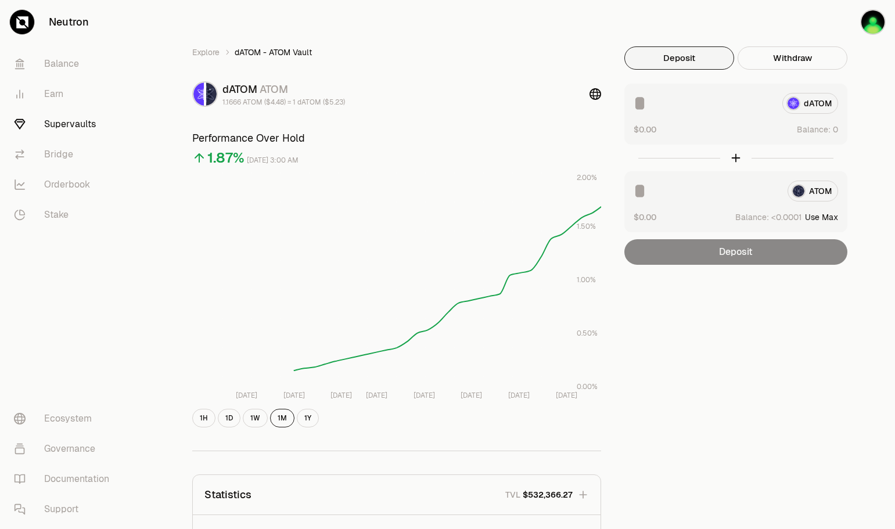
click at [652, 191] on input at bounding box center [706, 191] width 145 height 21
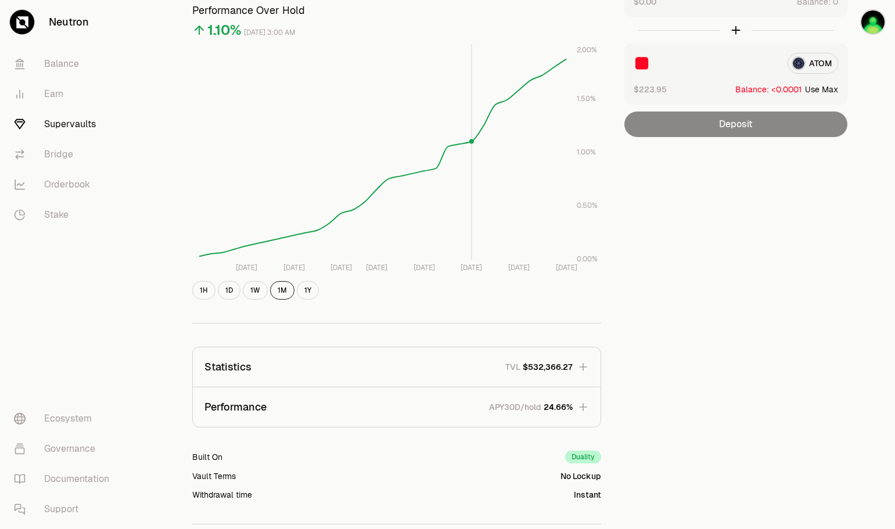
scroll to position [230, 0]
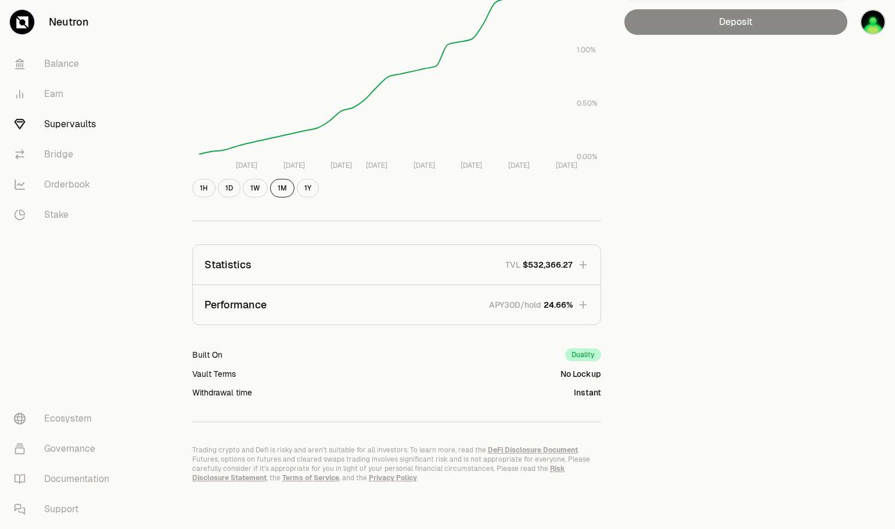
type input "**"
click at [581, 264] on icon "button" at bounding box center [583, 265] width 12 height 12
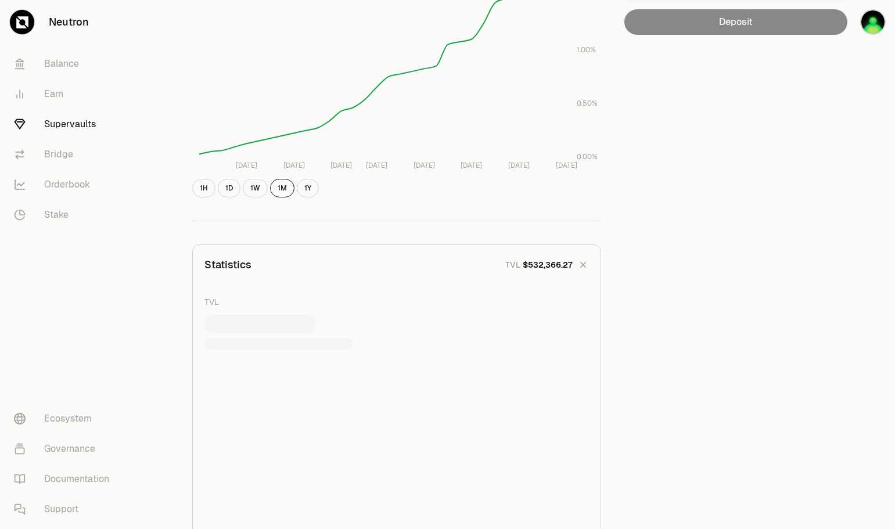
click at [581, 264] on icon "button" at bounding box center [582, 265] width 16 height 16
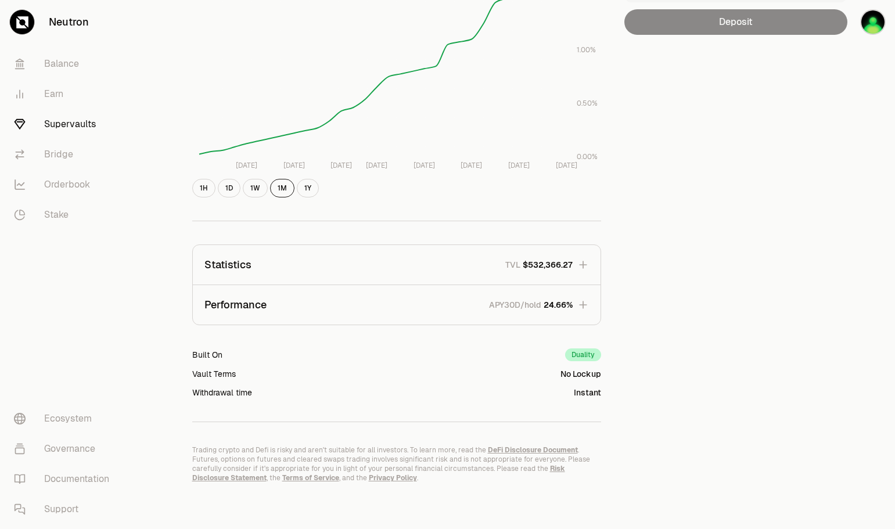
click at [584, 304] on icon "button" at bounding box center [583, 305] width 12 height 12
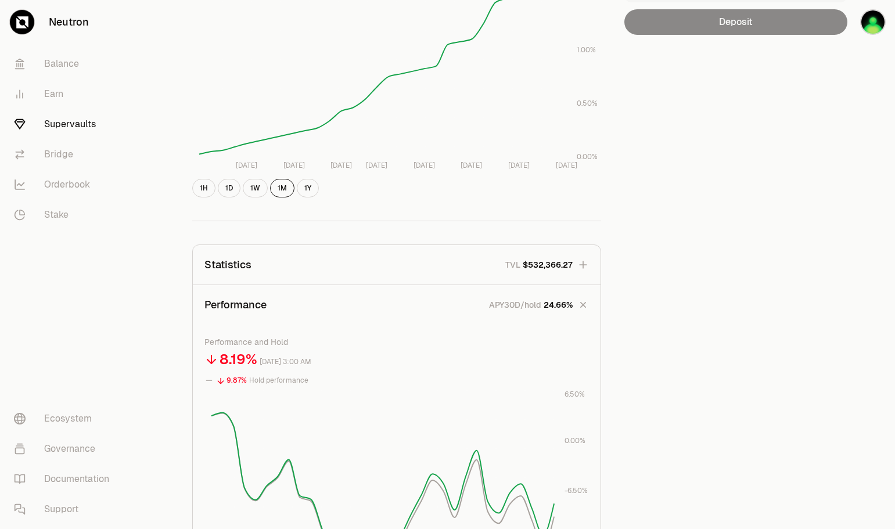
click at [584, 304] on icon "button" at bounding box center [582, 305] width 11 height 11
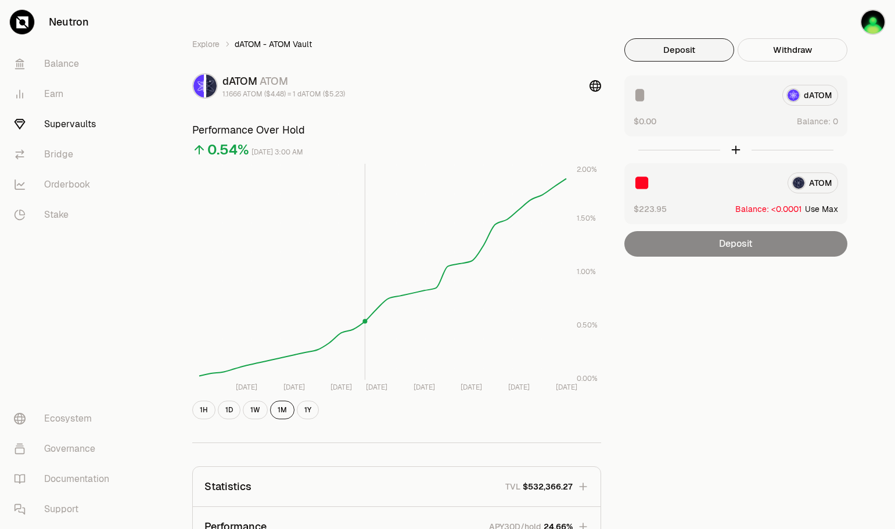
scroll to position [0, 0]
